Goal: Task Accomplishment & Management: Manage account settings

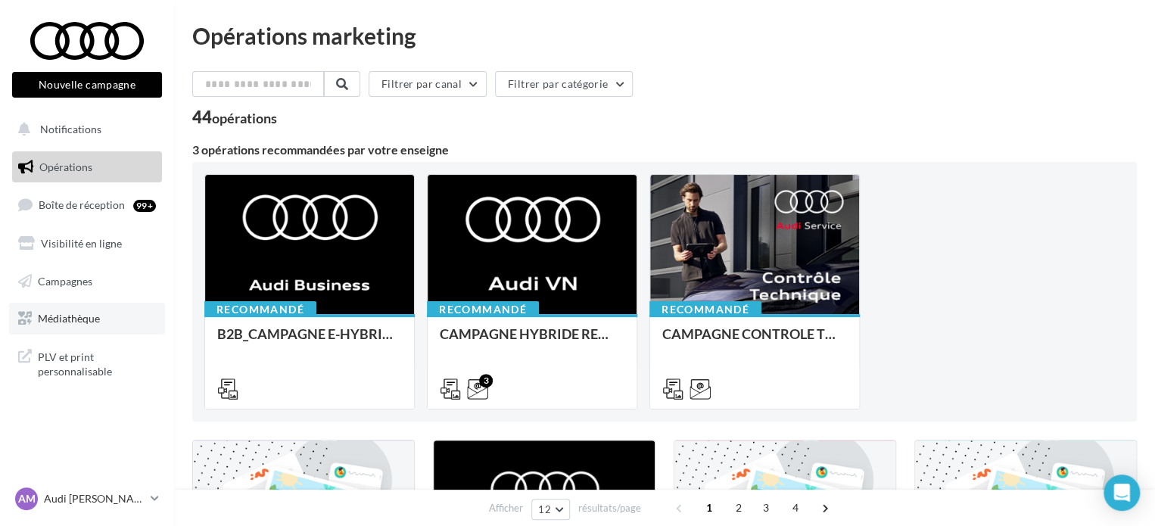
click at [80, 313] on span "Médiathèque" at bounding box center [69, 318] width 62 height 13
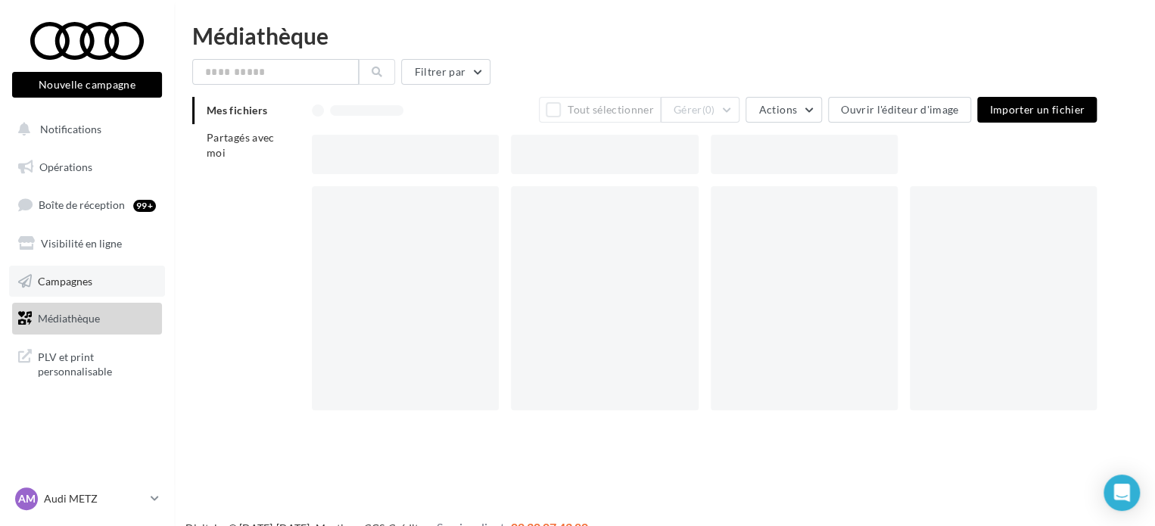
click at [89, 282] on span "Campagnes" at bounding box center [65, 280] width 55 height 13
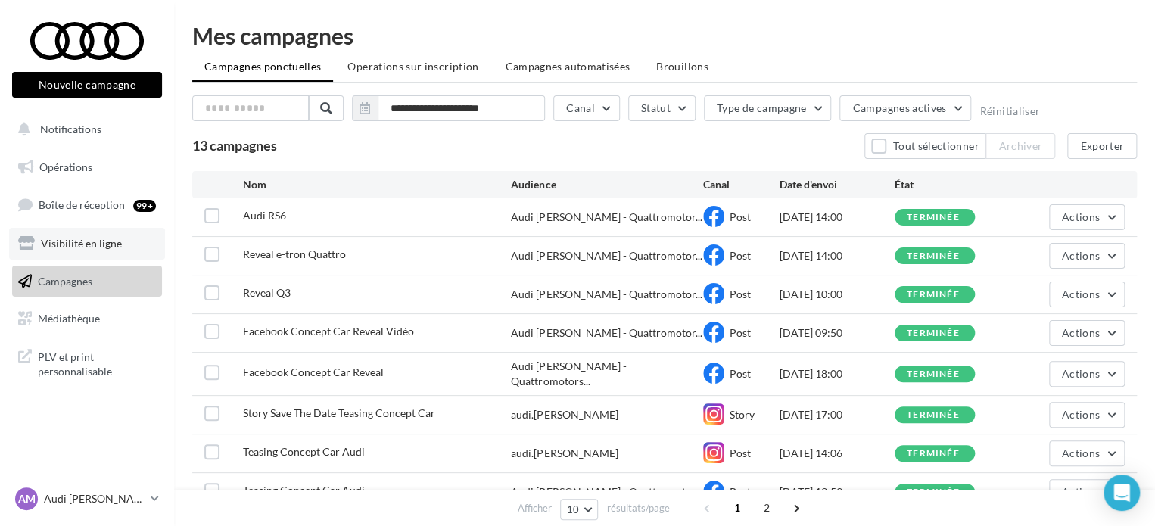
click at [83, 235] on link "Visibilité en ligne" at bounding box center [87, 244] width 156 height 32
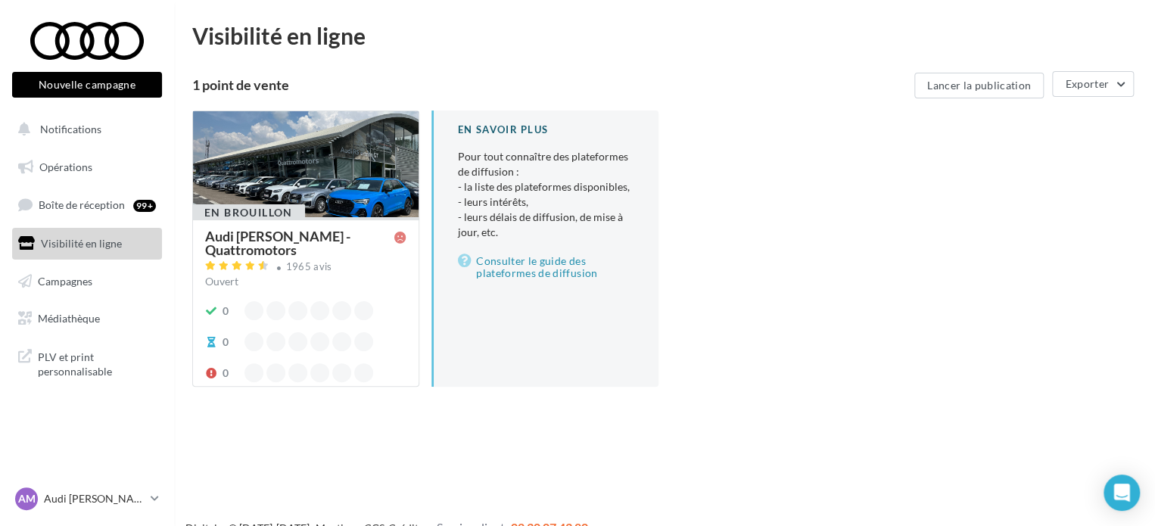
click at [329, 147] on div at bounding box center [306, 164] width 226 height 107
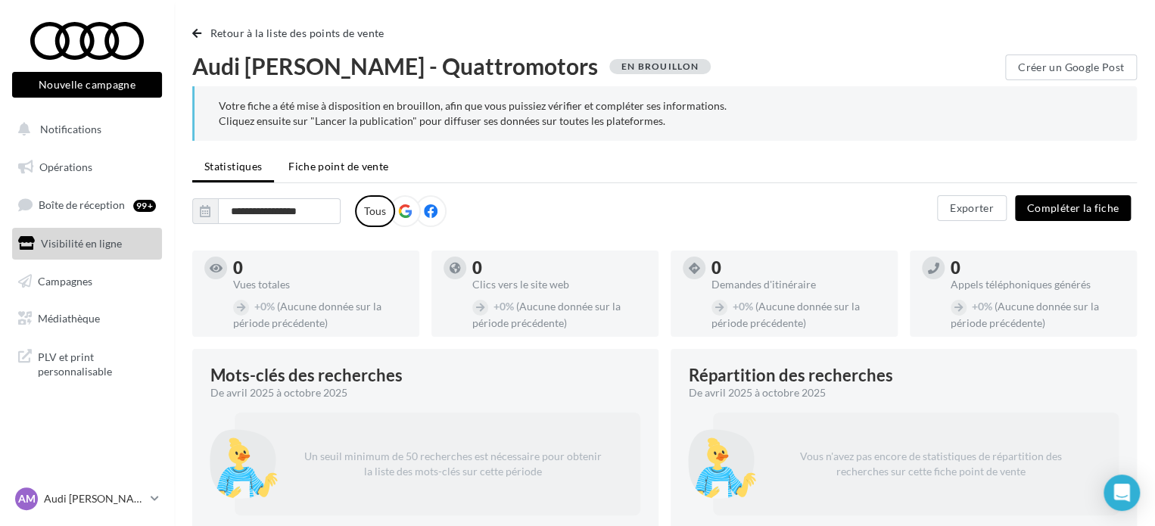
click at [342, 169] on span "Fiche point de vente" at bounding box center [338, 166] width 100 height 13
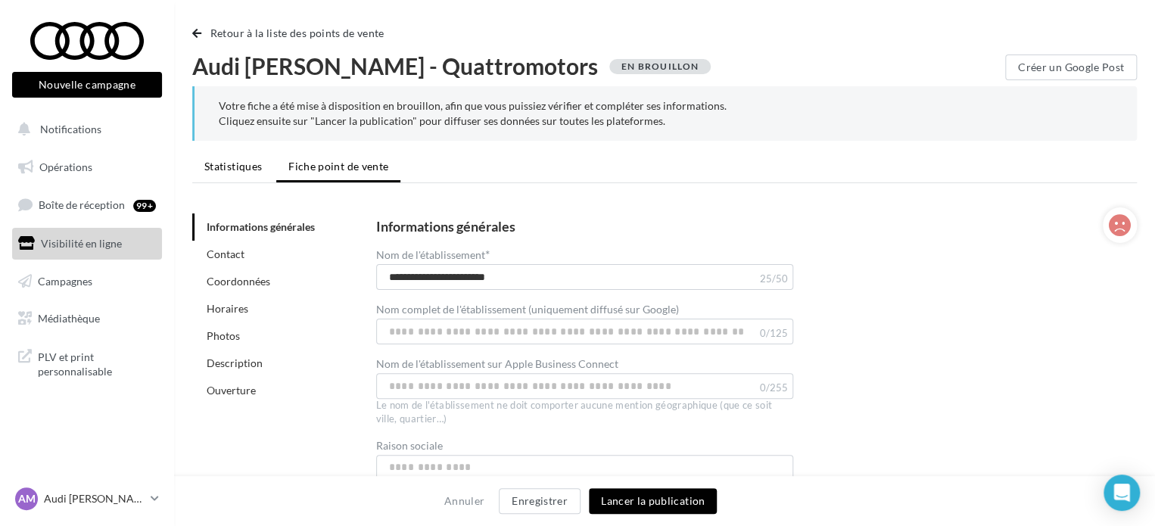
click at [226, 161] on span "Statistiques" at bounding box center [233, 166] width 58 height 13
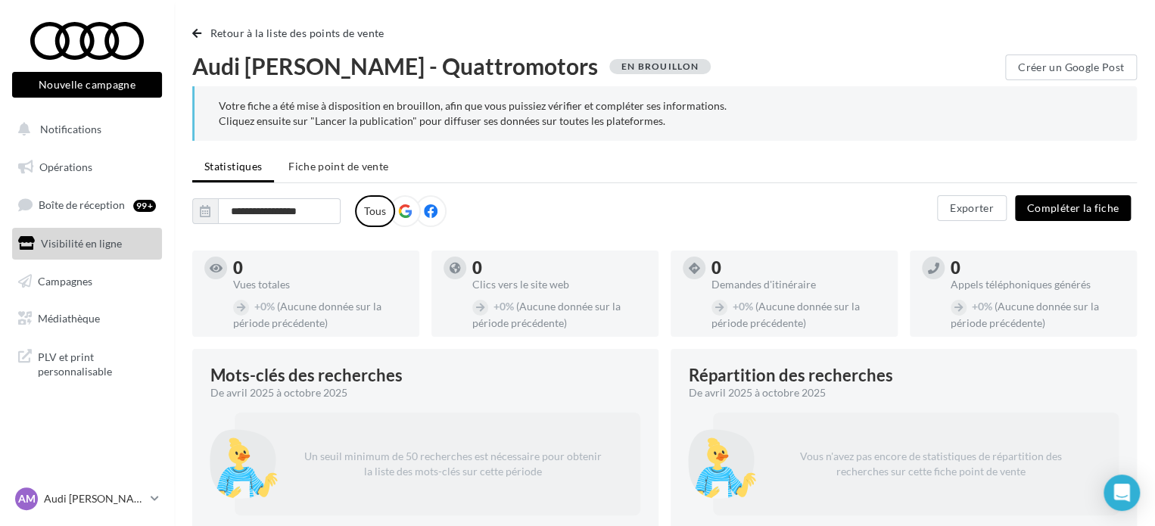
click at [403, 207] on icon at bounding box center [405, 211] width 14 height 14
click at [425, 210] on icon at bounding box center [431, 211] width 14 height 14
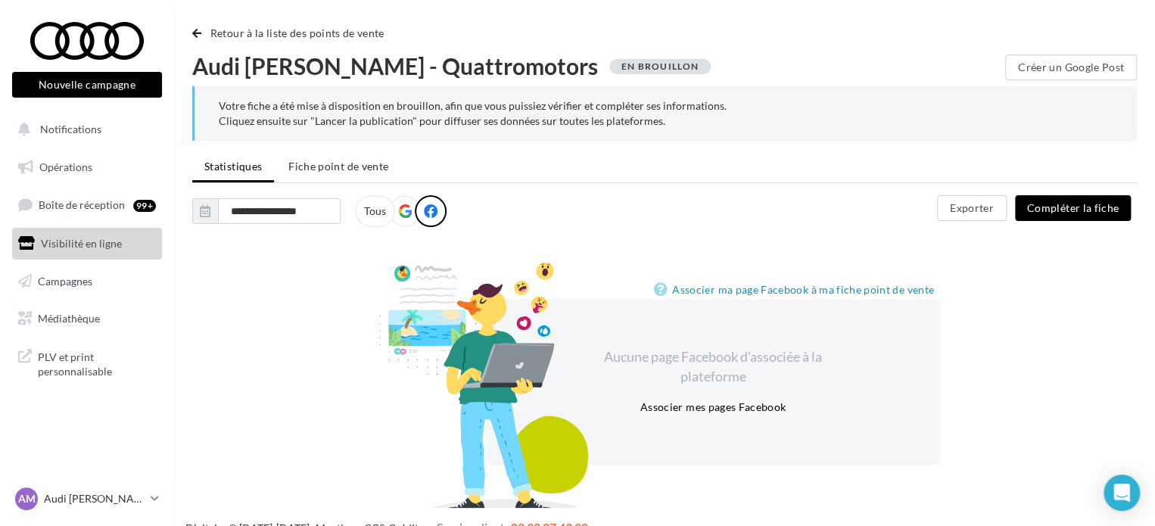
click at [402, 212] on icon at bounding box center [405, 211] width 14 height 14
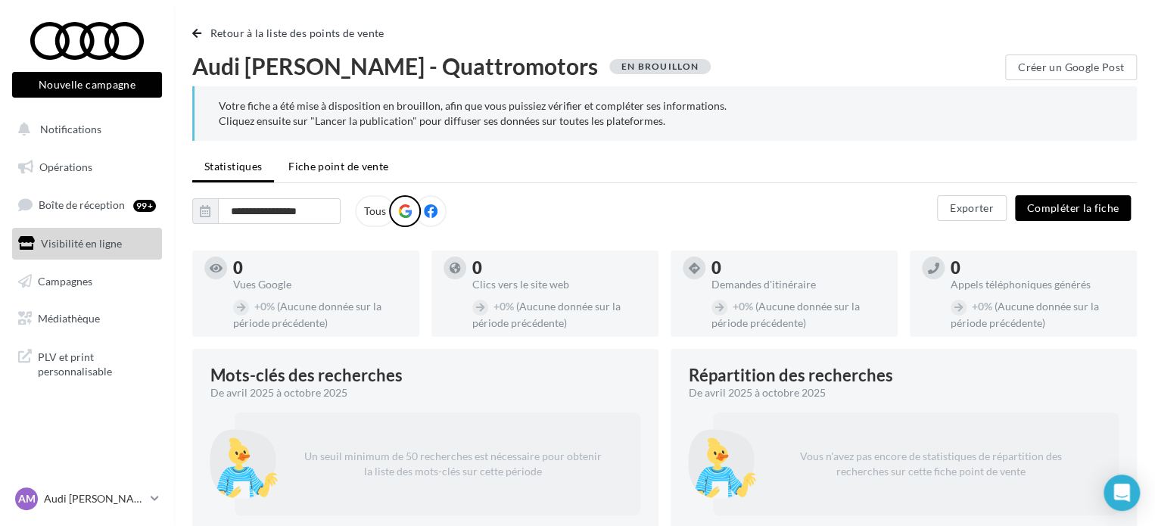
click at [337, 166] on span "Fiche point de vente" at bounding box center [338, 166] width 100 height 13
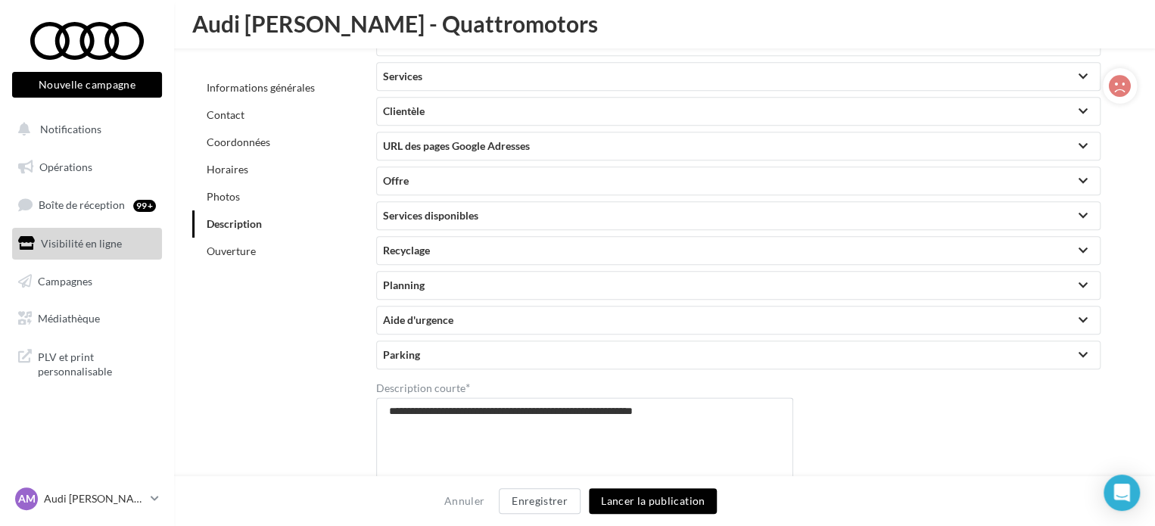
scroll to position [3581, 0]
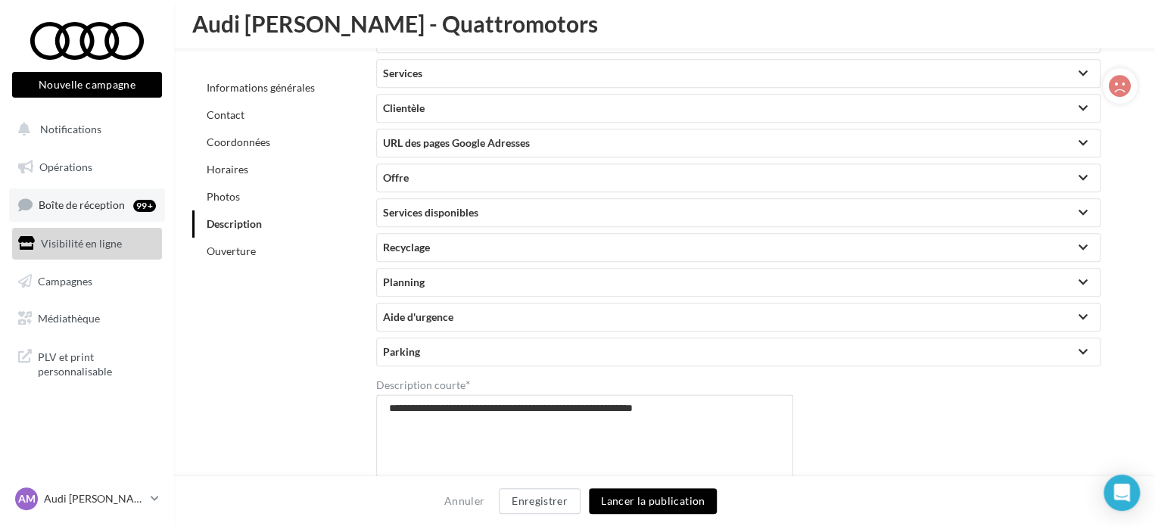
click at [112, 202] on span "Boîte de réception" at bounding box center [82, 204] width 86 height 13
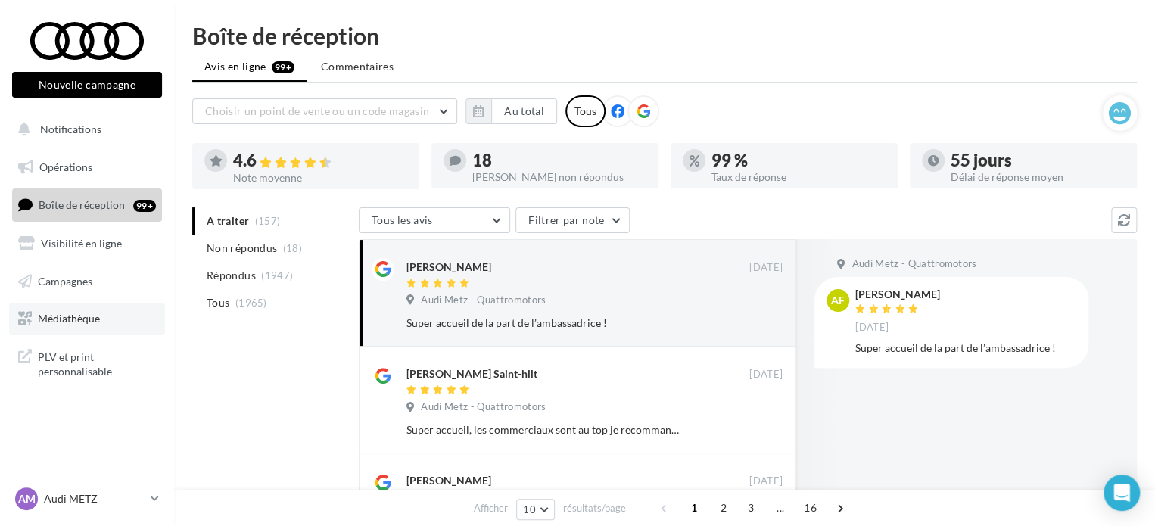
click at [86, 313] on span "Médiathèque" at bounding box center [69, 318] width 62 height 13
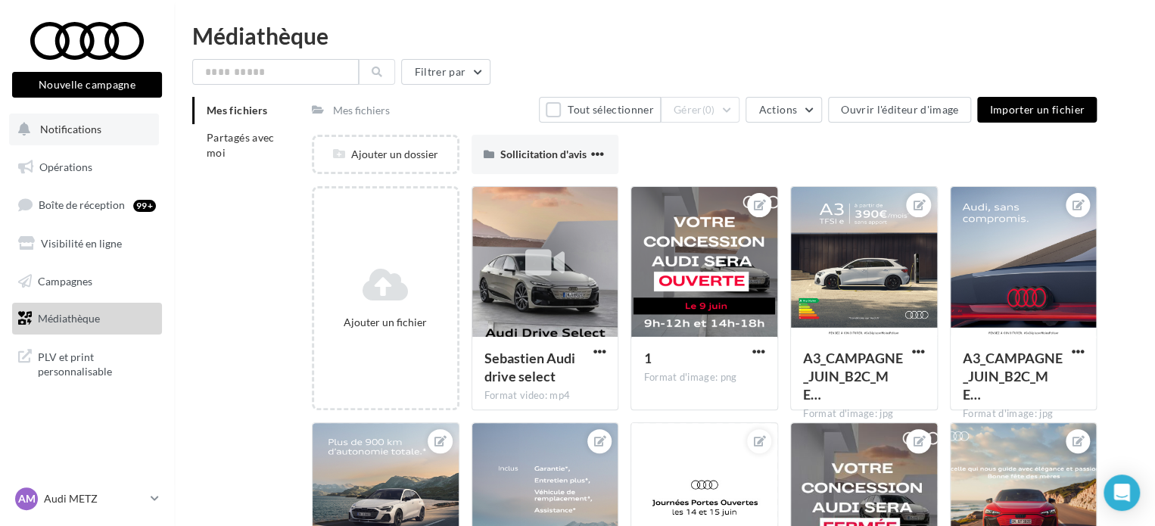
click at [83, 134] on span "Notifications" at bounding box center [70, 129] width 61 height 13
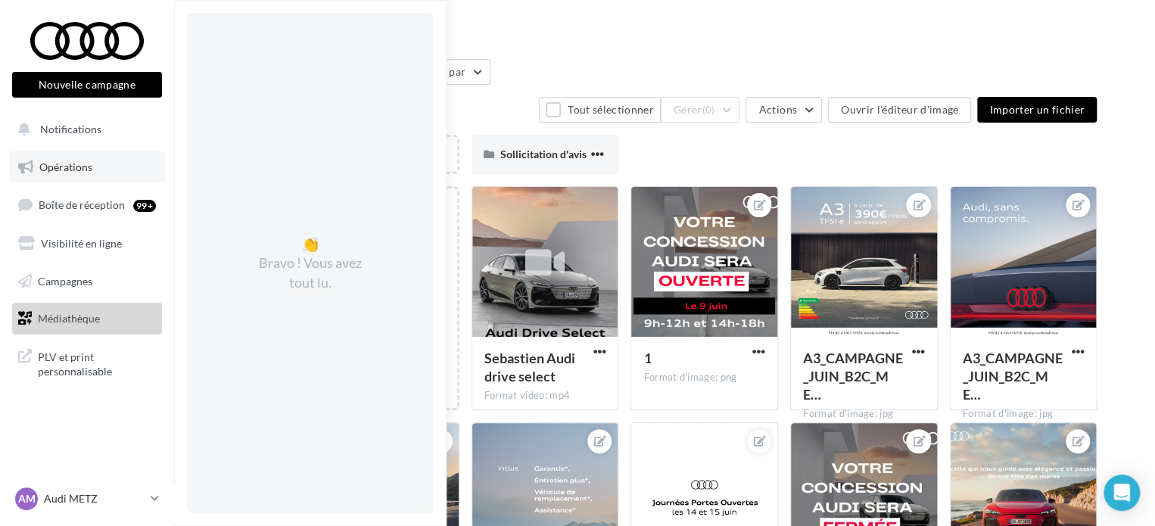
click at [77, 168] on span "Opérations" at bounding box center [65, 166] width 53 height 13
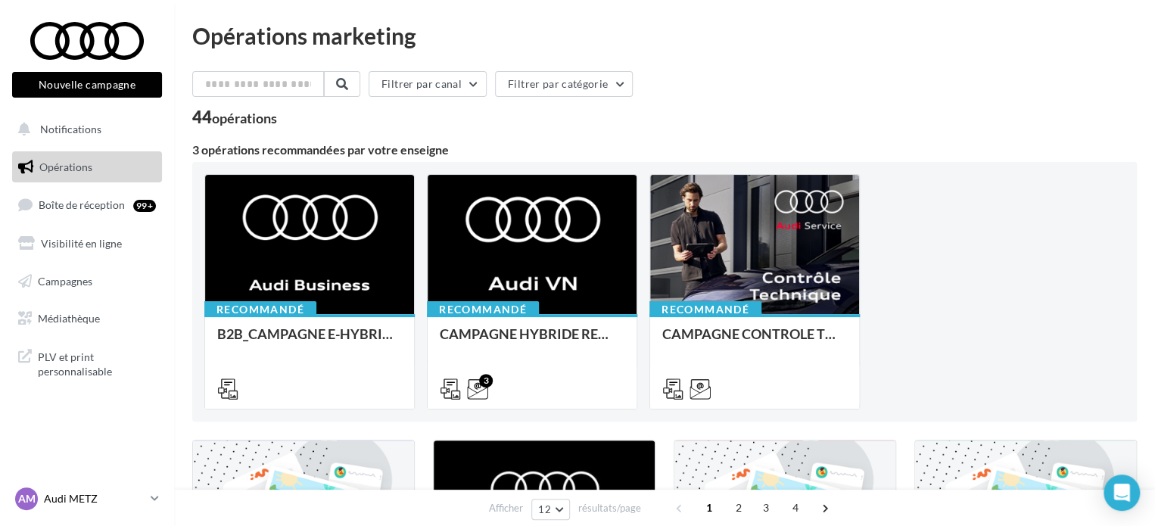
click at [67, 502] on p "Audi METZ" at bounding box center [94, 498] width 101 height 15
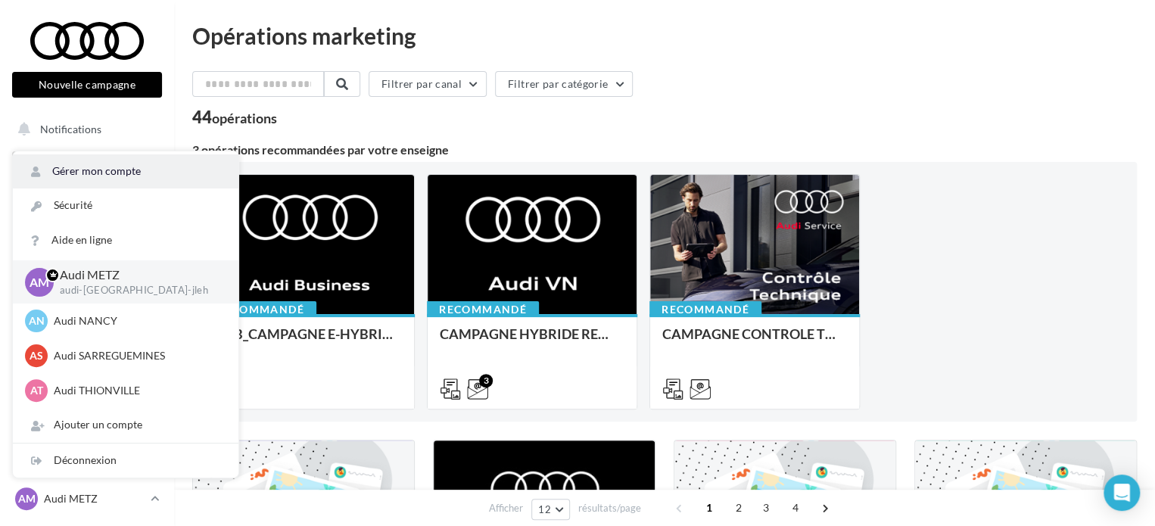
click at [105, 170] on link "Gérer mon compte" at bounding box center [126, 171] width 226 height 34
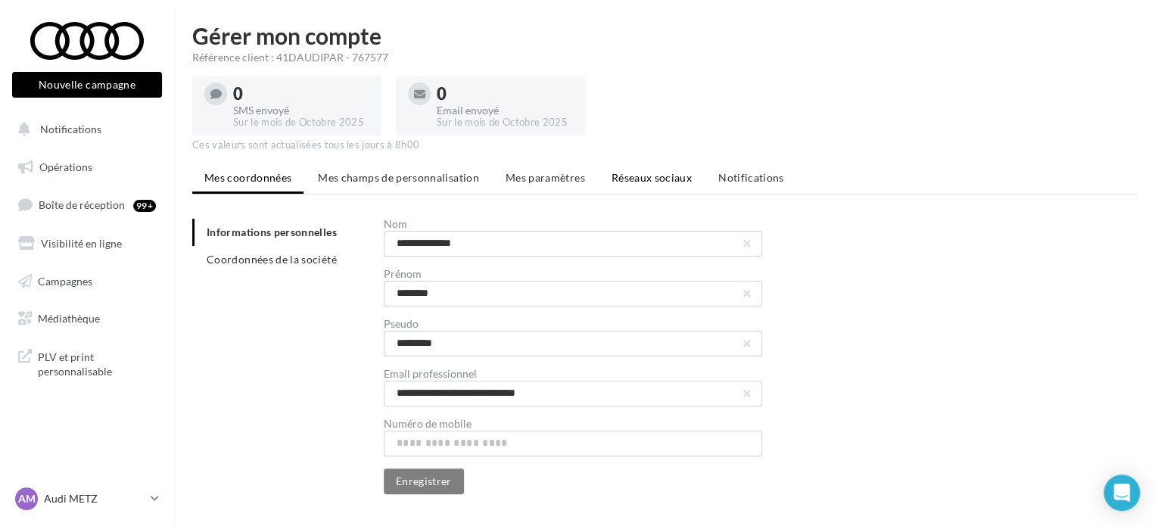
click at [618, 170] on li "Réseaux sociaux" at bounding box center [652, 177] width 104 height 27
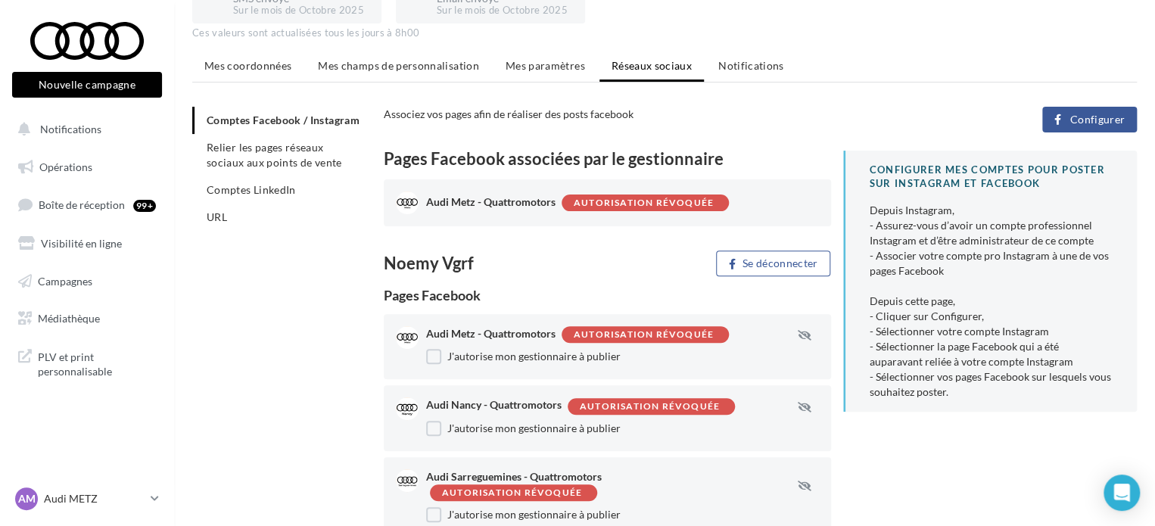
scroll to position [115, 0]
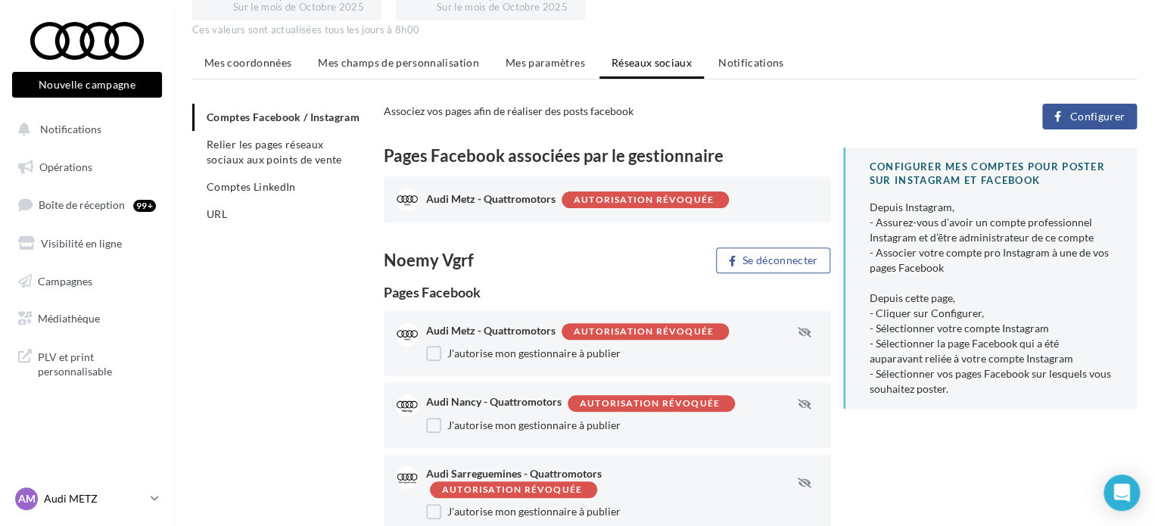
click at [51, 494] on p "Audi METZ" at bounding box center [94, 498] width 101 height 15
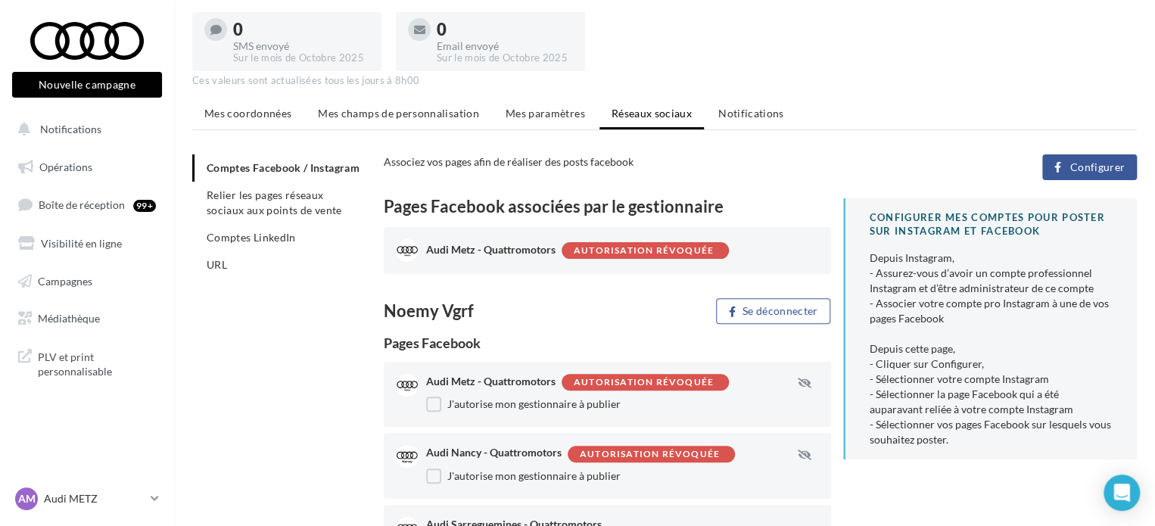
scroll to position [63, 0]
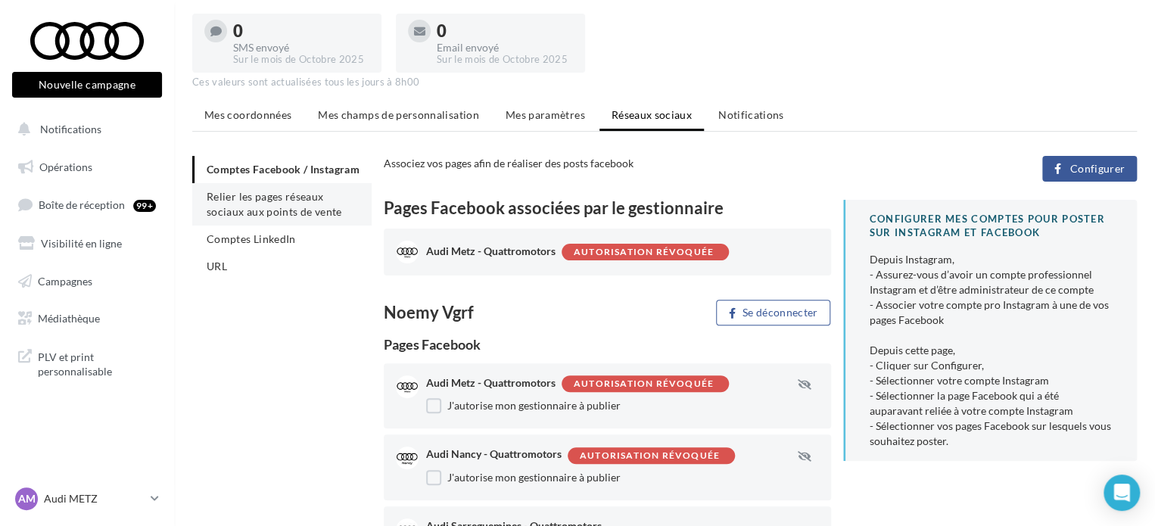
click at [246, 218] on span "Relier les pages réseaux sociaux aux points de vente" at bounding box center [274, 204] width 135 height 28
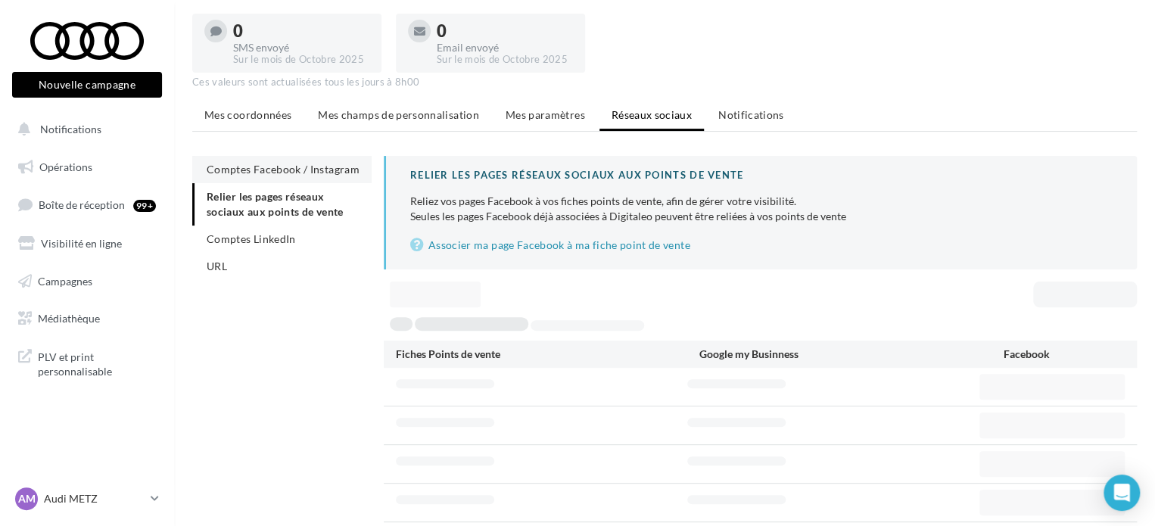
scroll to position [24, 0]
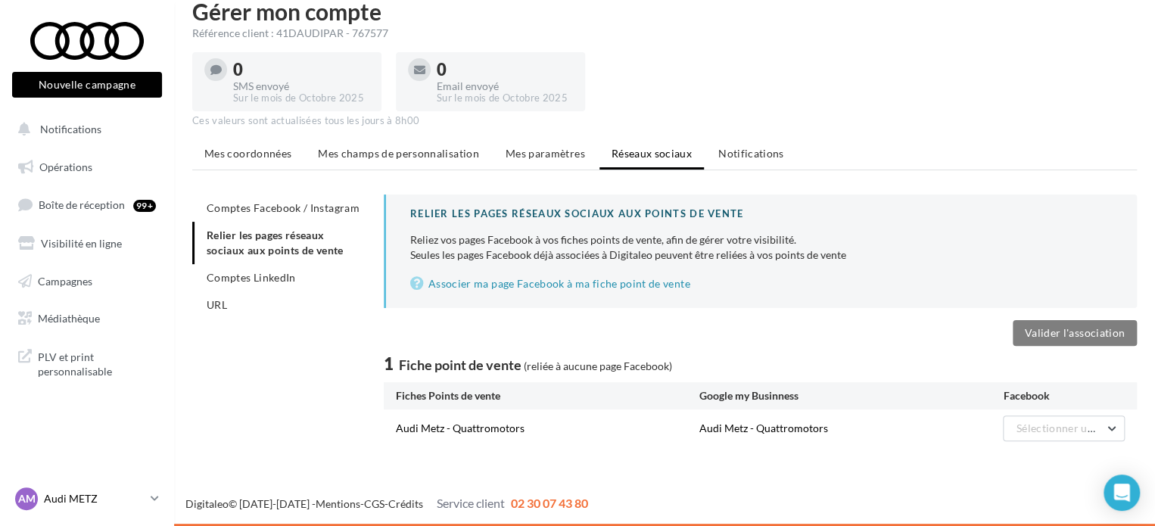
click at [127, 505] on p "Audi METZ" at bounding box center [94, 498] width 101 height 15
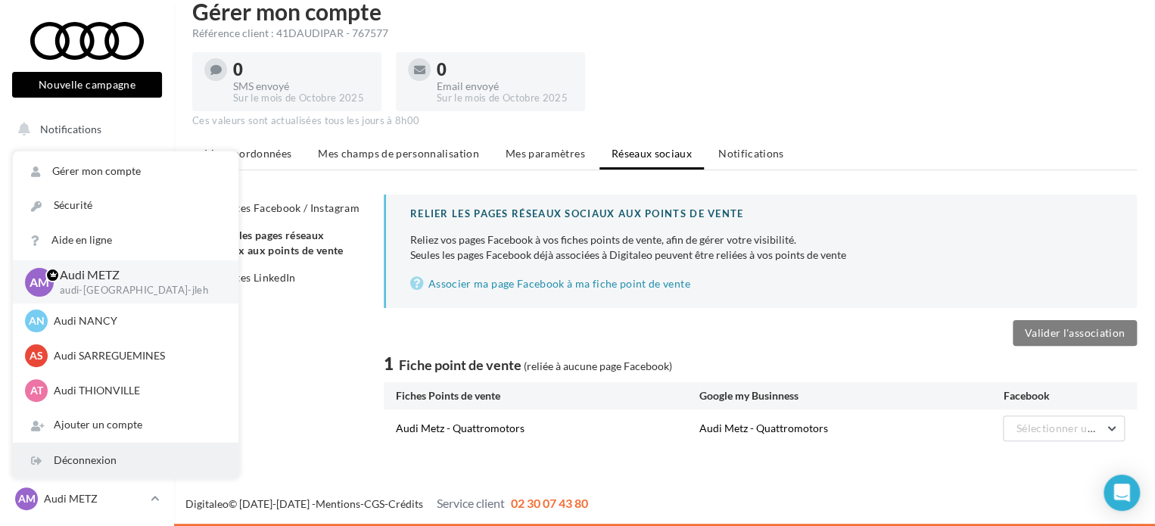
click at [130, 457] on div "Déconnexion" at bounding box center [126, 461] width 226 height 34
